Goal: Task Accomplishment & Management: Manage account settings

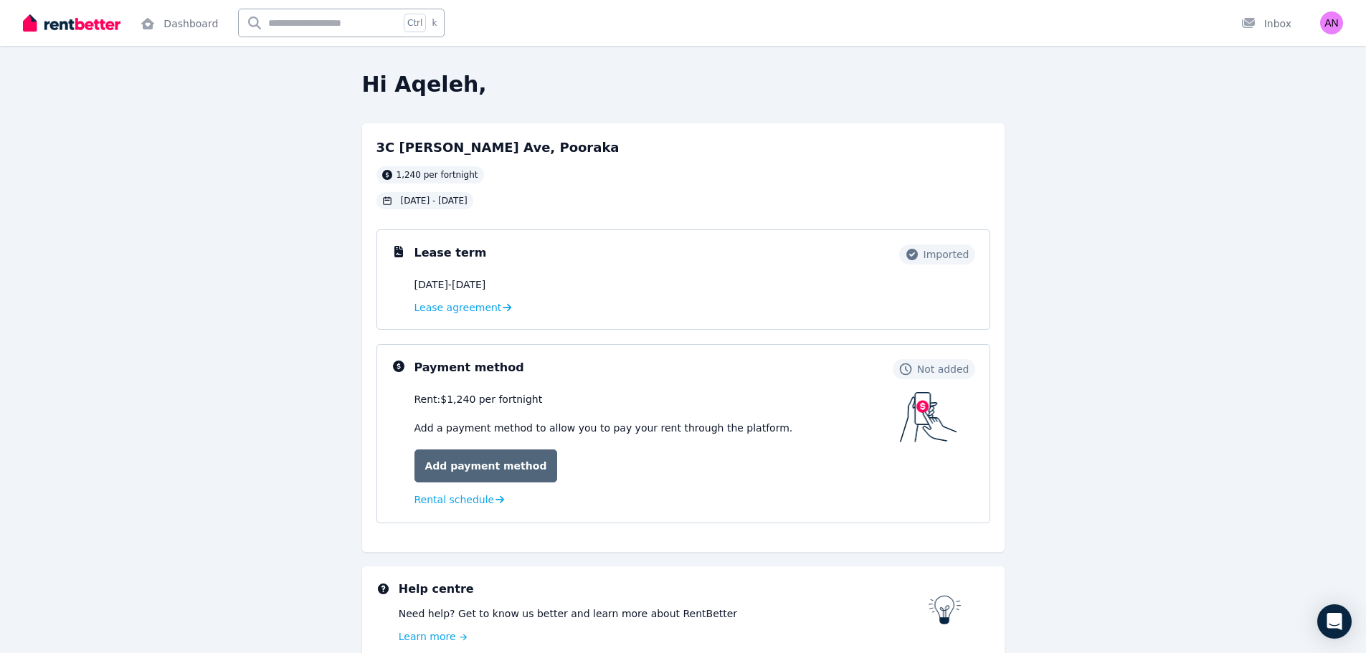
click at [481, 465] on link "Add payment method" at bounding box center [486, 466] width 143 height 33
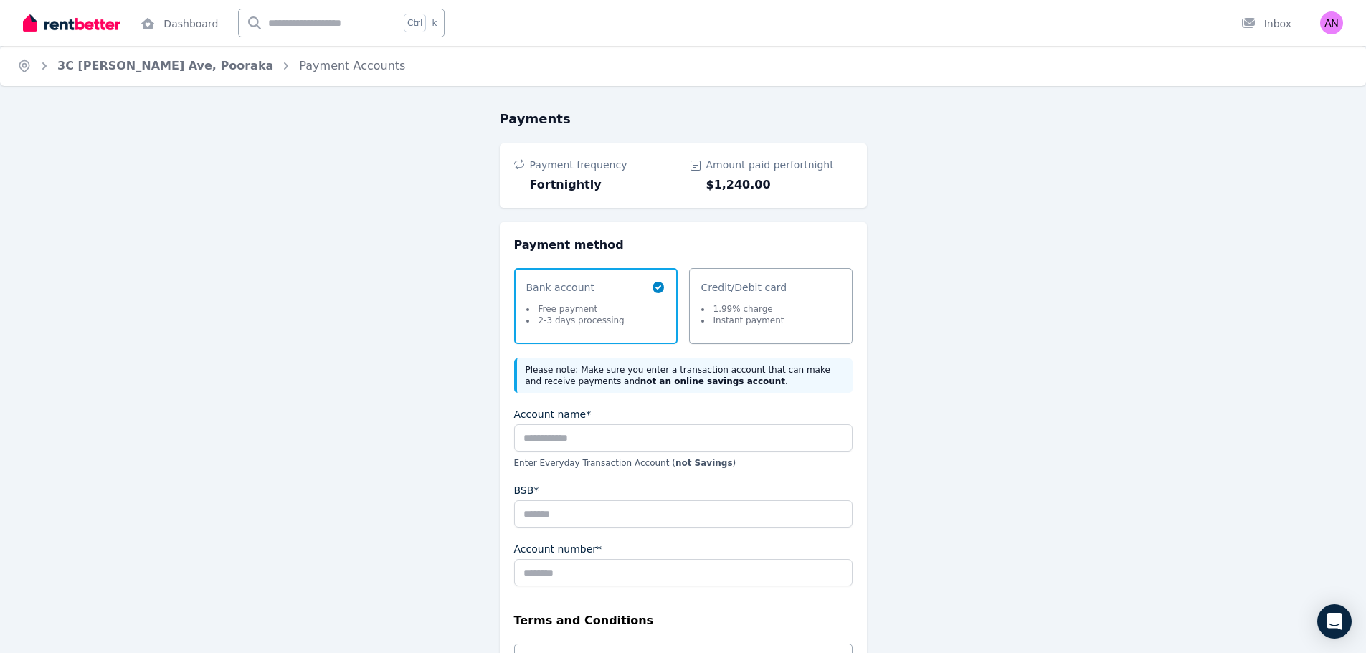
click at [607, 423] on div "Account name*" at bounding box center [683, 429] width 339 height 44
click at [574, 440] on input "Account name*" at bounding box center [683, 438] width 339 height 27
click at [98, 61] on link "3C Elaine Ave, Pooraka" at bounding box center [165, 66] width 216 height 14
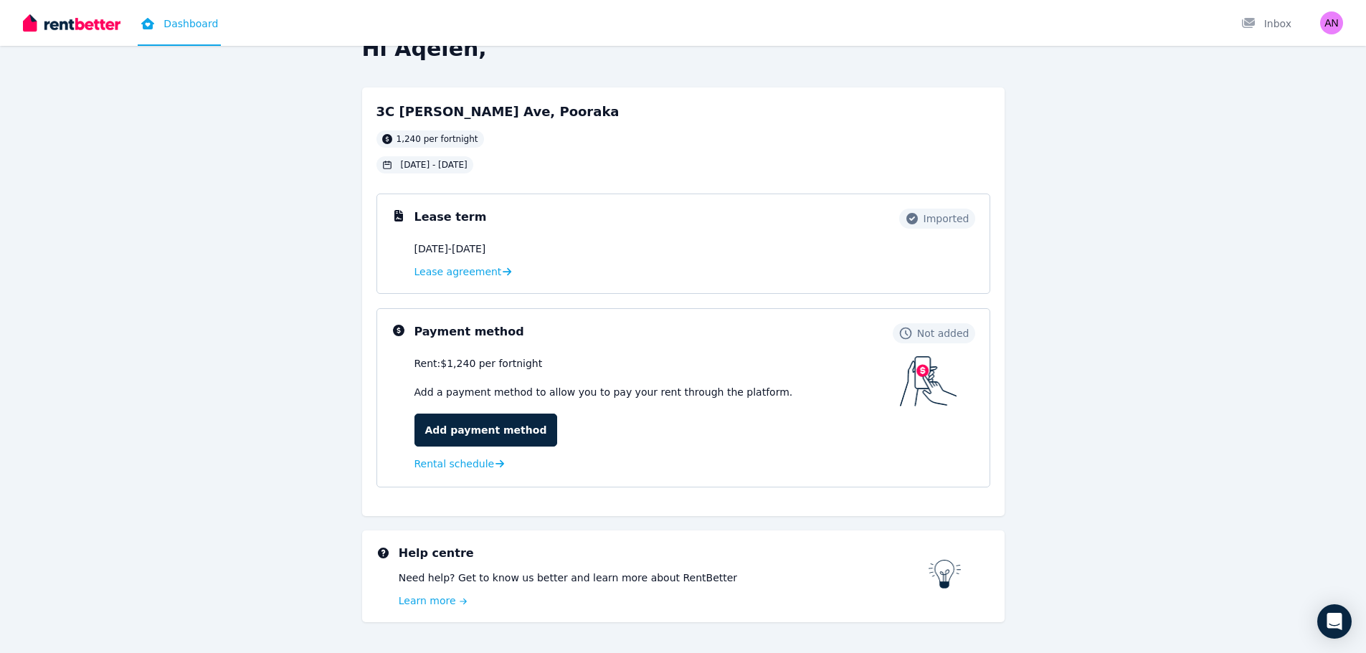
scroll to position [71, 0]
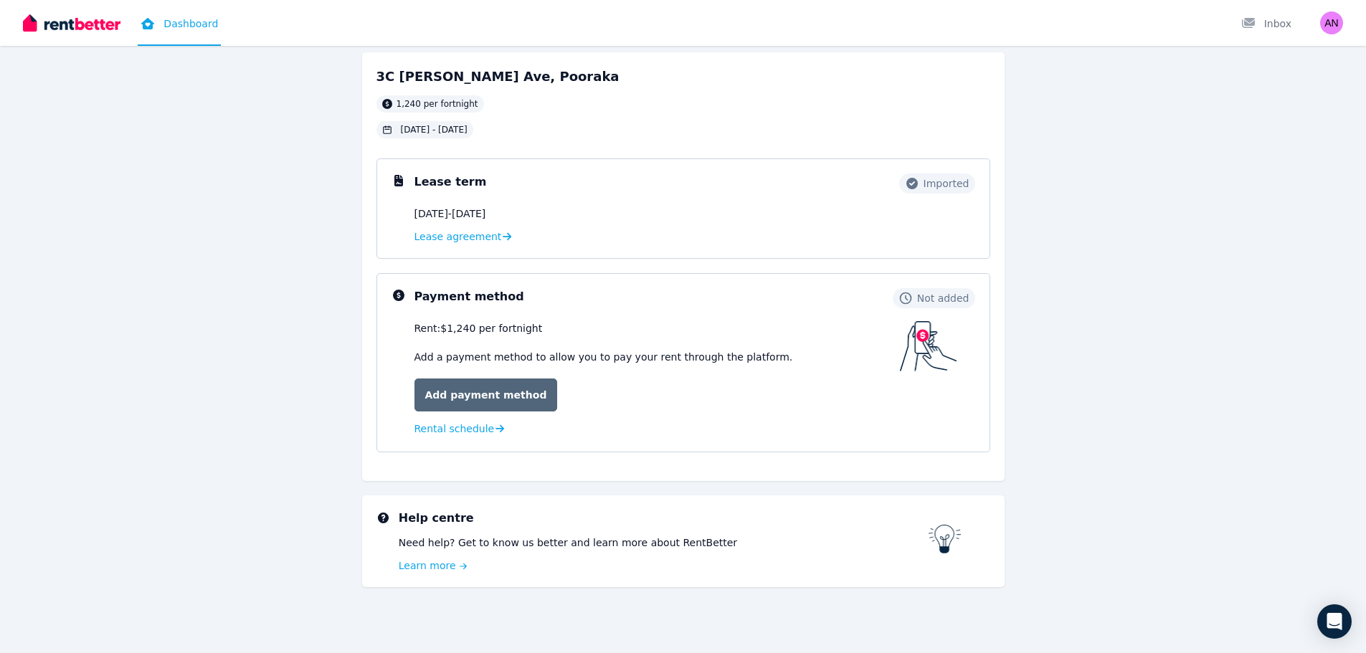
click at [493, 408] on link "Add payment method" at bounding box center [486, 395] width 143 height 33
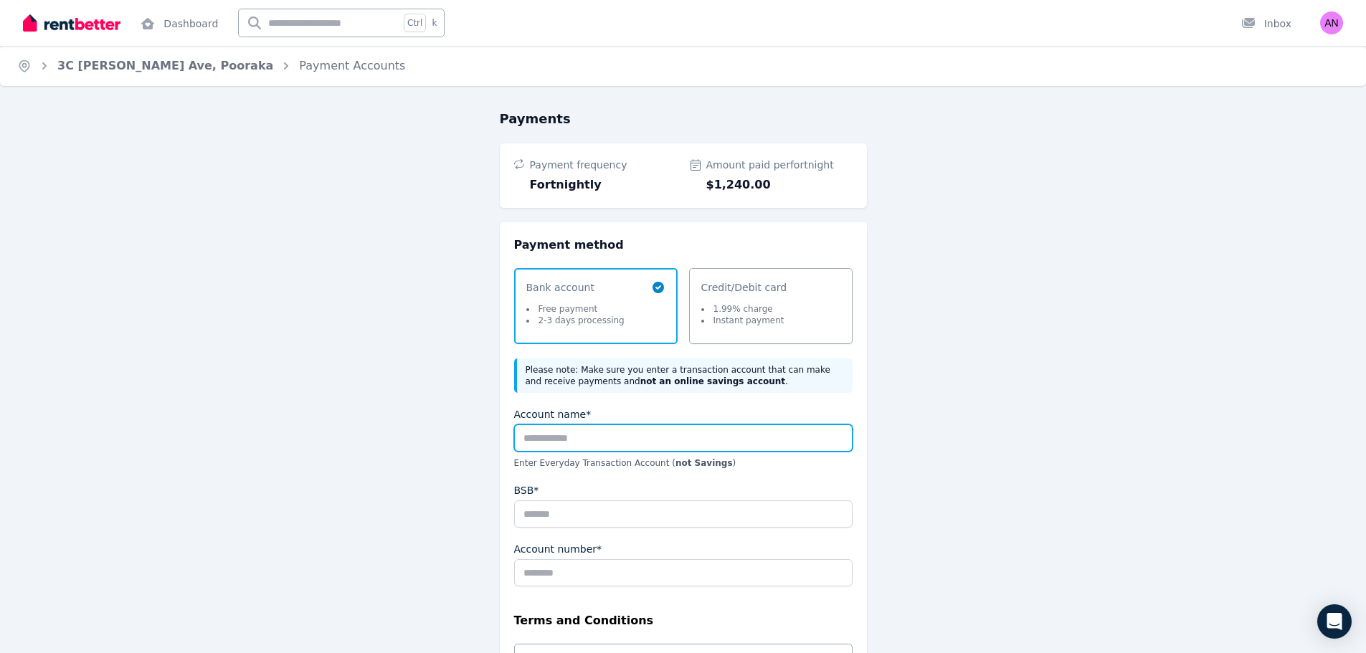
click at [585, 443] on input "Account name*" at bounding box center [683, 438] width 339 height 27
type input "**********"
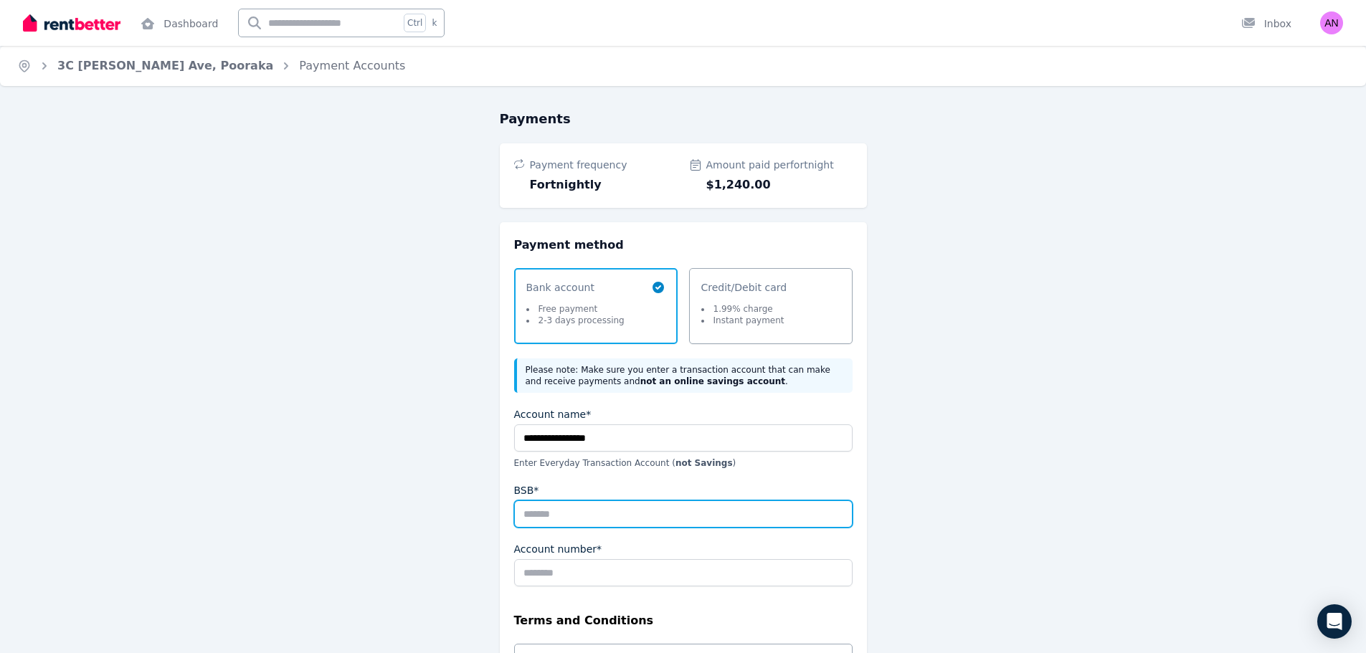
click at [558, 521] on input "BSB*" at bounding box center [683, 514] width 339 height 27
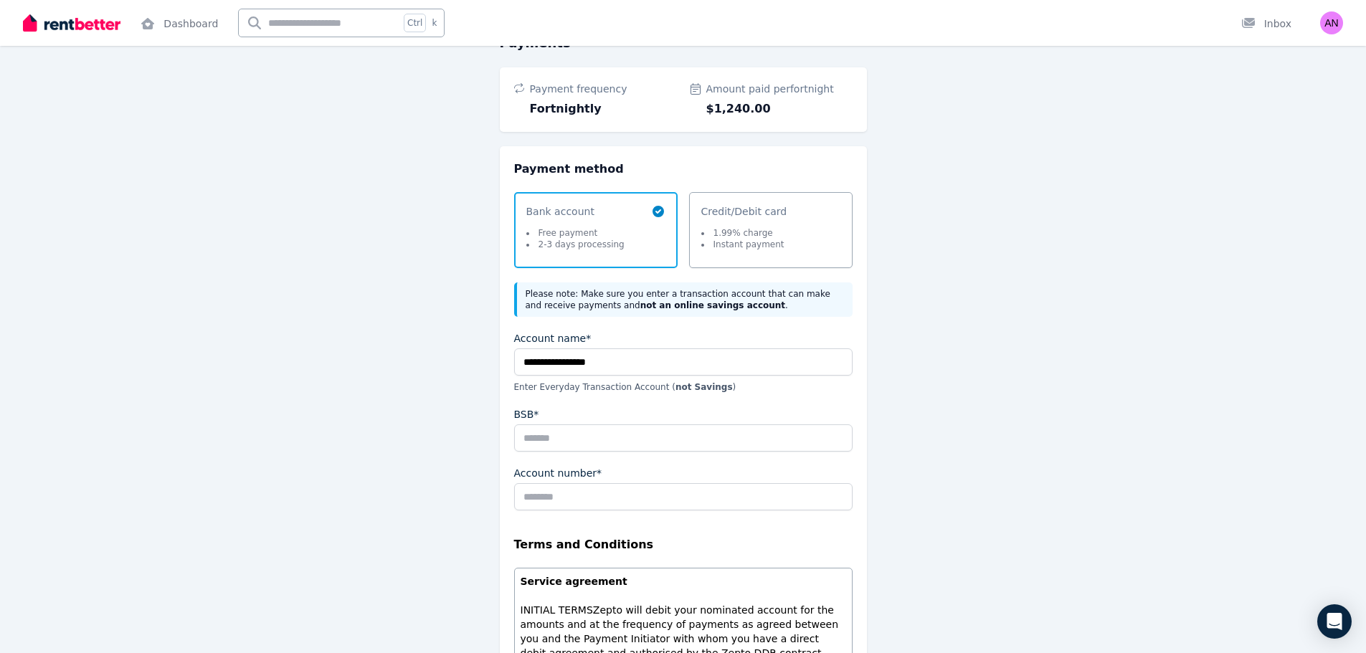
scroll to position [64, 0]
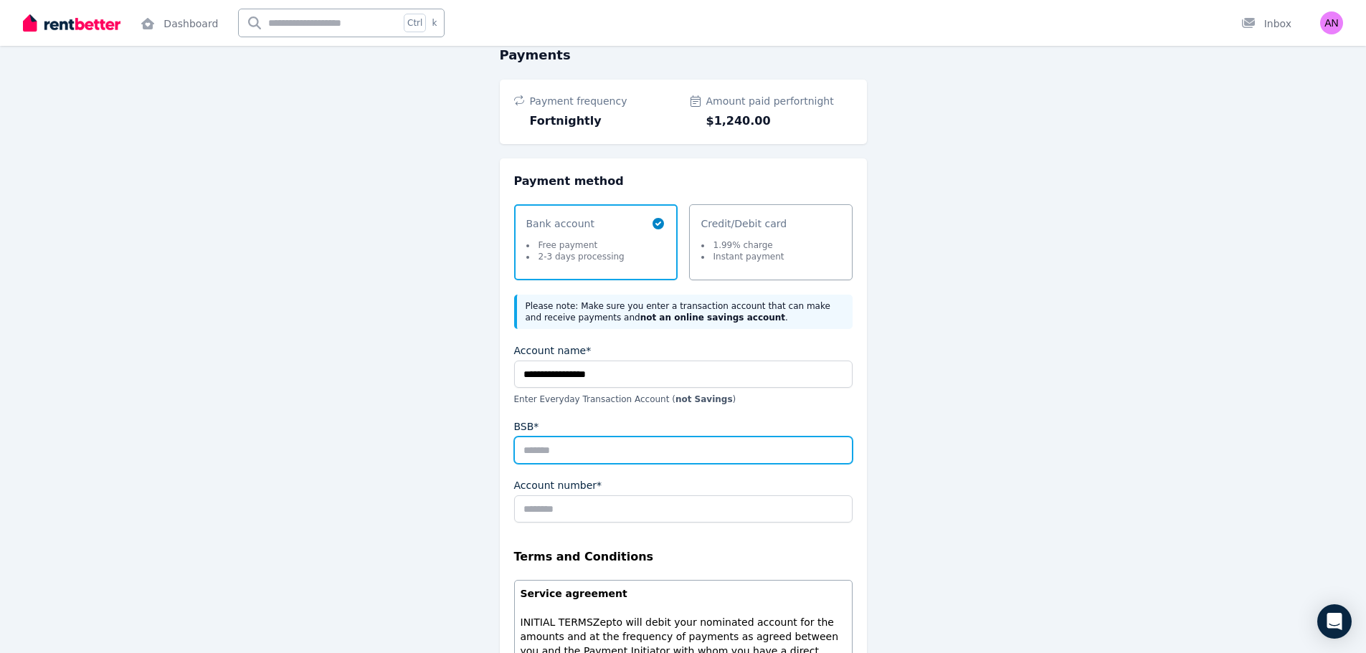
click at [566, 454] on input "BSB*" at bounding box center [683, 450] width 339 height 27
type input "*"
type input "******"
drag, startPoint x: 117, startPoint y: 165, endPoint x: 60, endPoint y: 1, distance: 173.1
click at [116, 164] on div "**********" at bounding box center [683, 528] width 1366 height 967
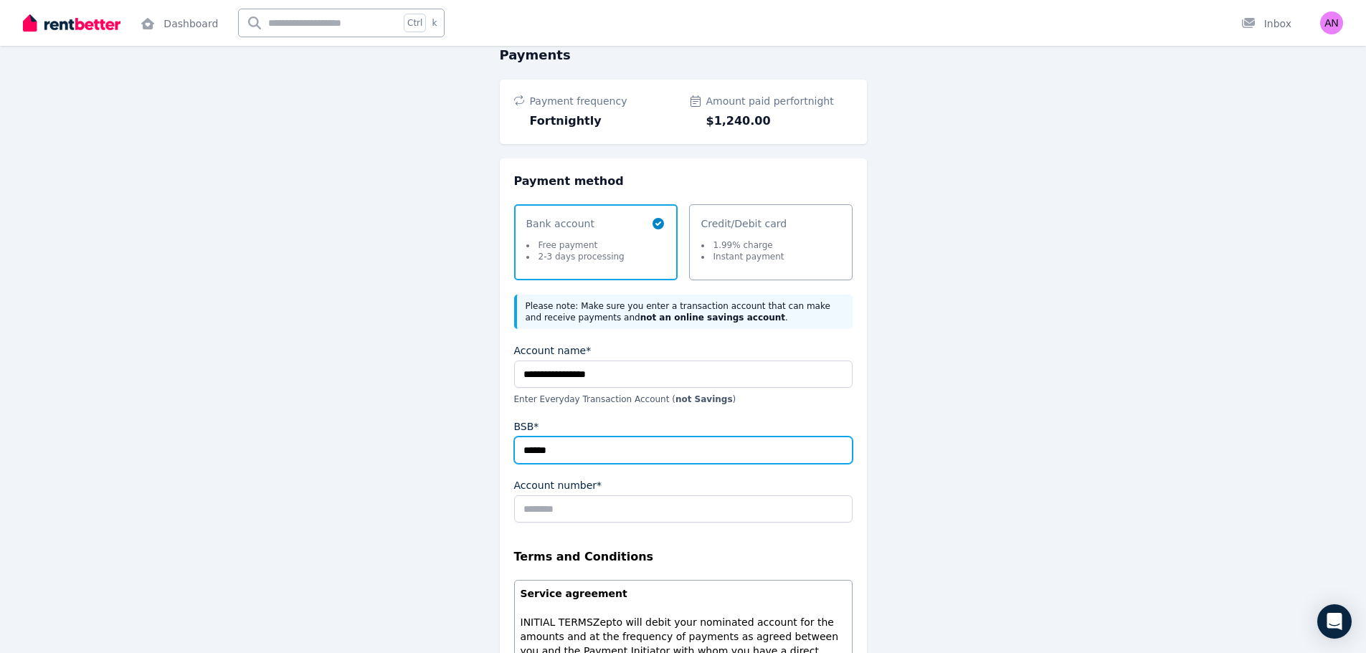
click at [587, 455] on input "******" at bounding box center [683, 450] width 339 height 27
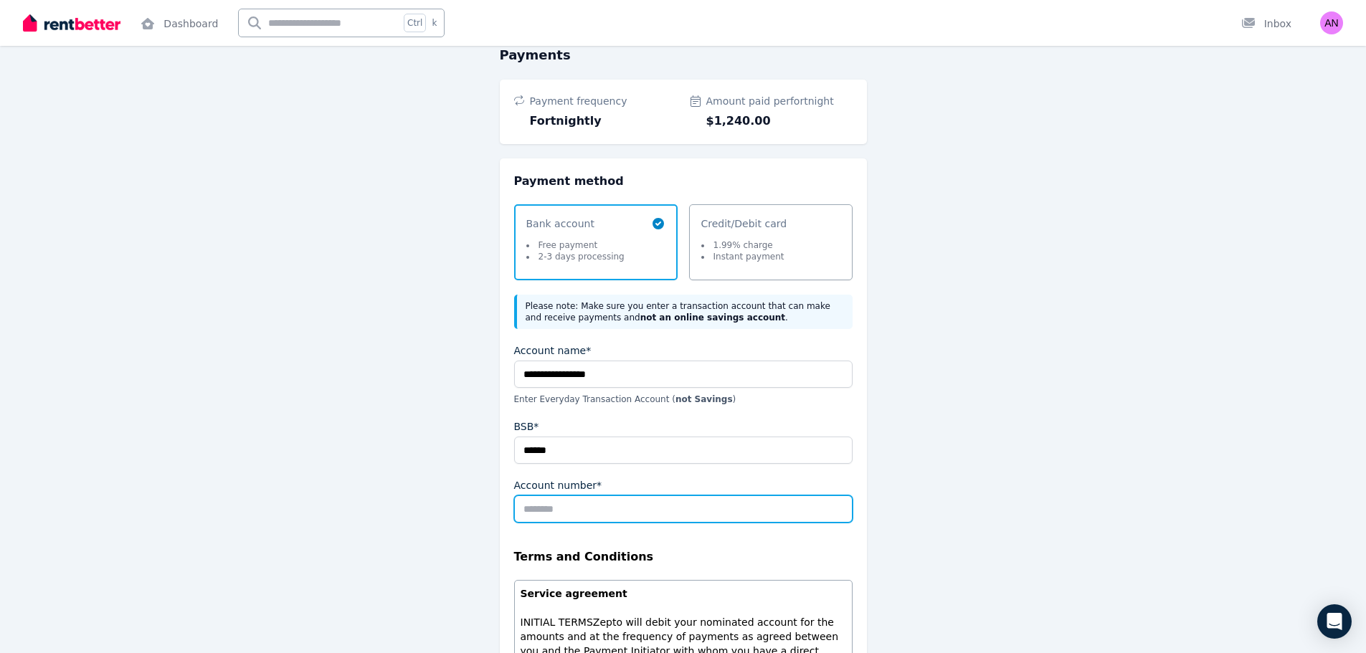
click at [587, 506] on input "Account number*" at bounding box center [683, 509] width 339 height 27
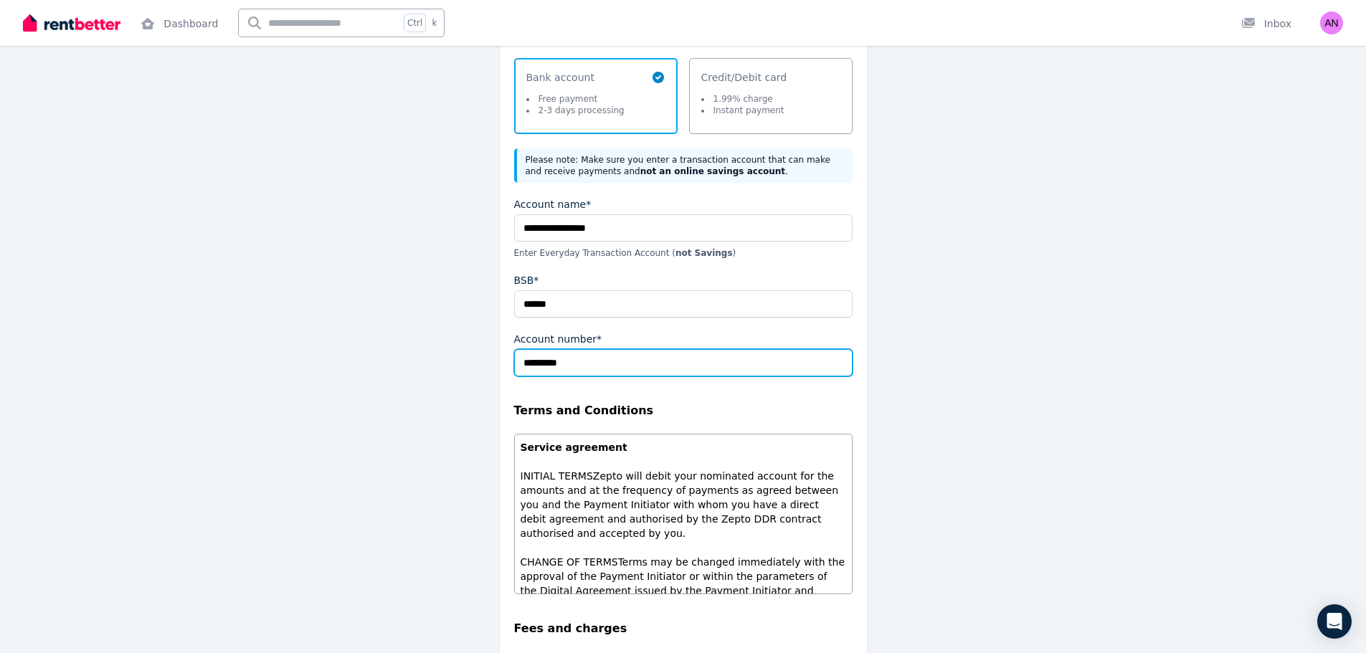
scroll to position [422, 0]
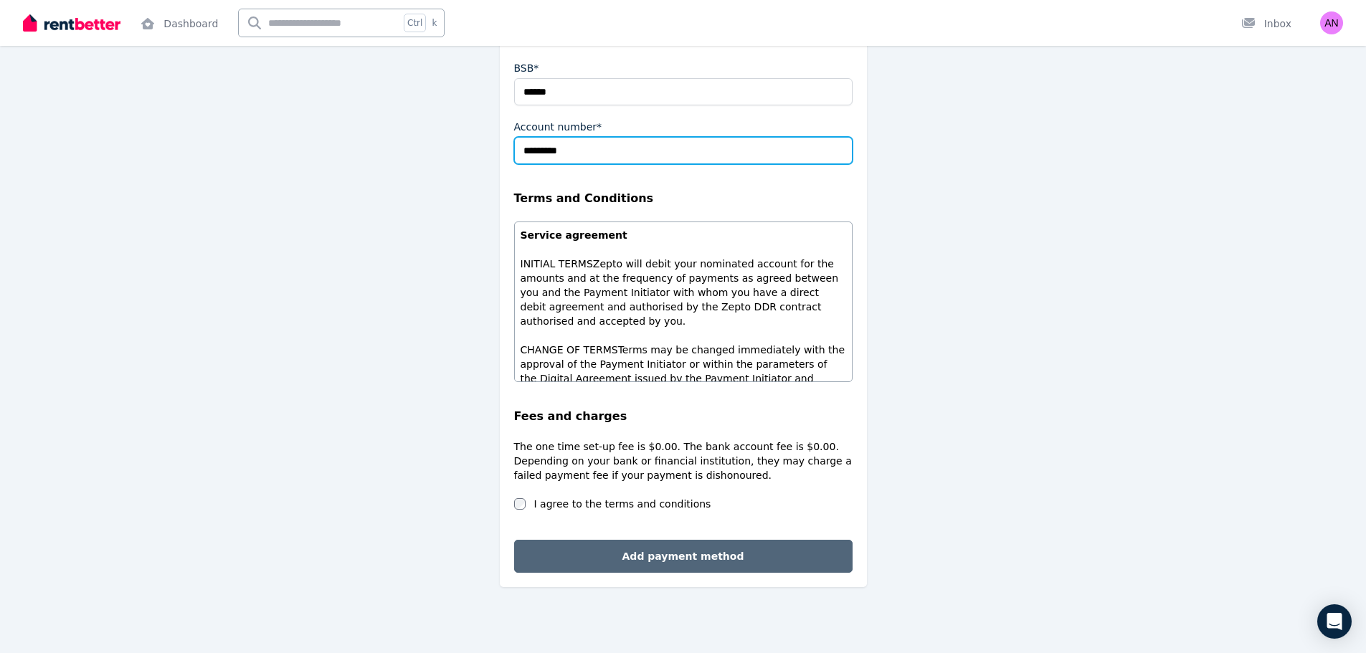
type input "*********"
click at [705, 544] on button "Add payment method" at bounding box center [683, 556] width 339 height 33
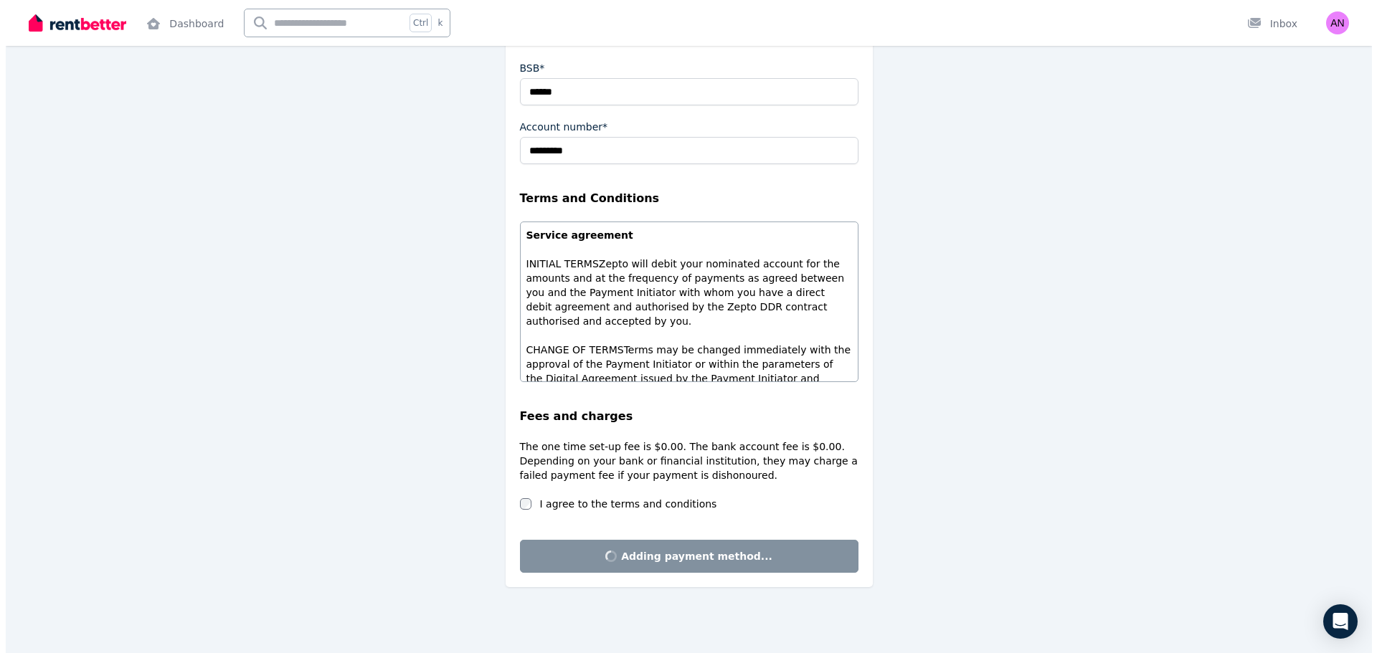
scroll to position [0, 0]
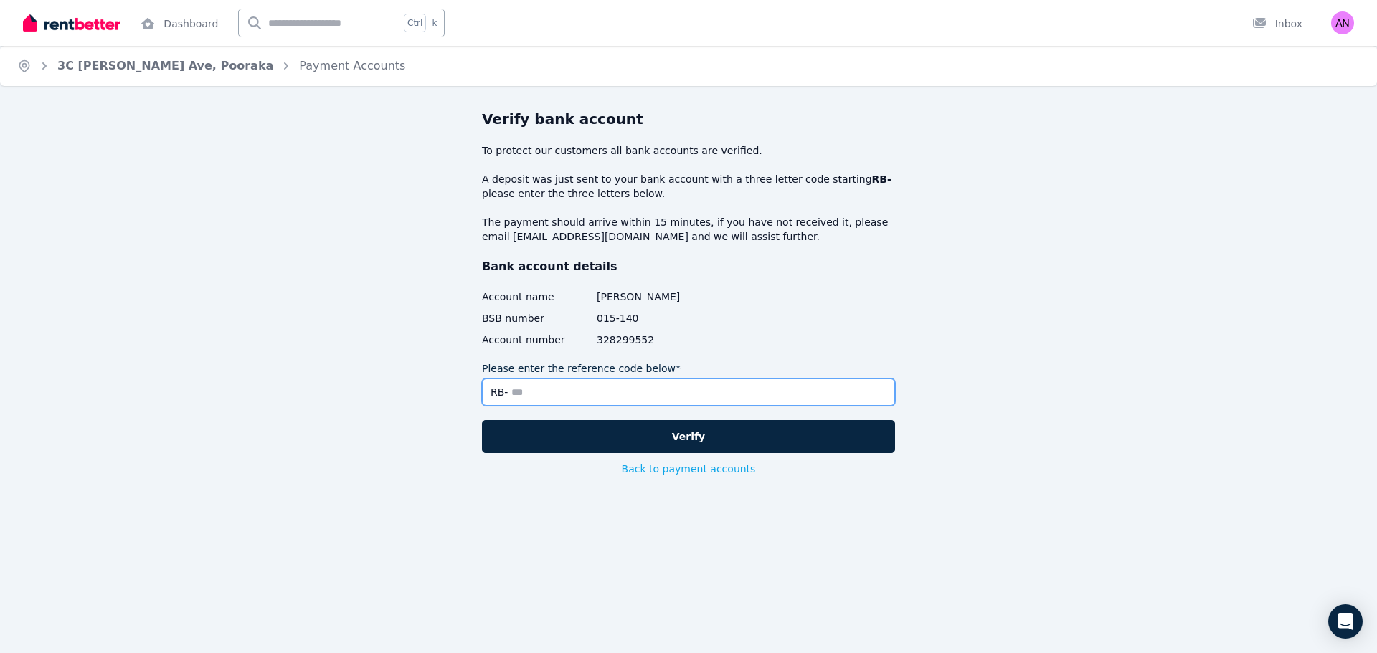
click at [621, 389] on input "Please enter the reference code below*" at bounding box center [688, 392] width 413 height 27
click at [1041, 372] on div "Verify bank account To protect our customers all bank accounts are verified. A …" at bounding box center [688, 338] width 1377 height 459
click at [534, 388] on input "Please enter the reference code below*" at bounding box center [688, 392] width 413 height 27
click at [640, 394] on input "Please enter the reference code below*" at bounding box center [688, 392] width 413 height 27
click at [577, 396] on input "Please enter the reference code below*" at bounding box center [688, 392] width 413 height 27
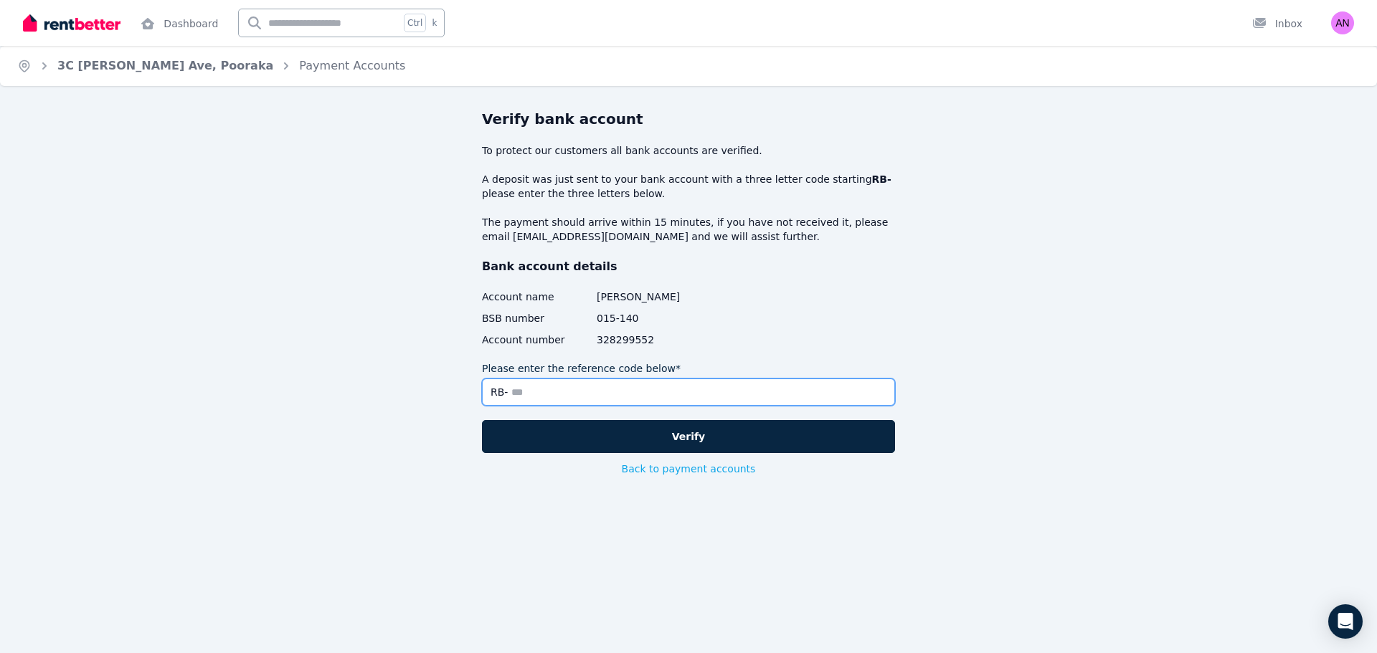
type input "*"
click at [1099, 386] on div "Verify bank account To protect our customers all bank accounts are verified. A …" at bounding box center [688, 338] width 1377 height 459
click at [1279, 405] on div "Verify bank account To protect our customers all bank accounts are verified. A …" at bounding box center [688, 338] width 1377 height 459
